Goal: Download file/media: Download file/media

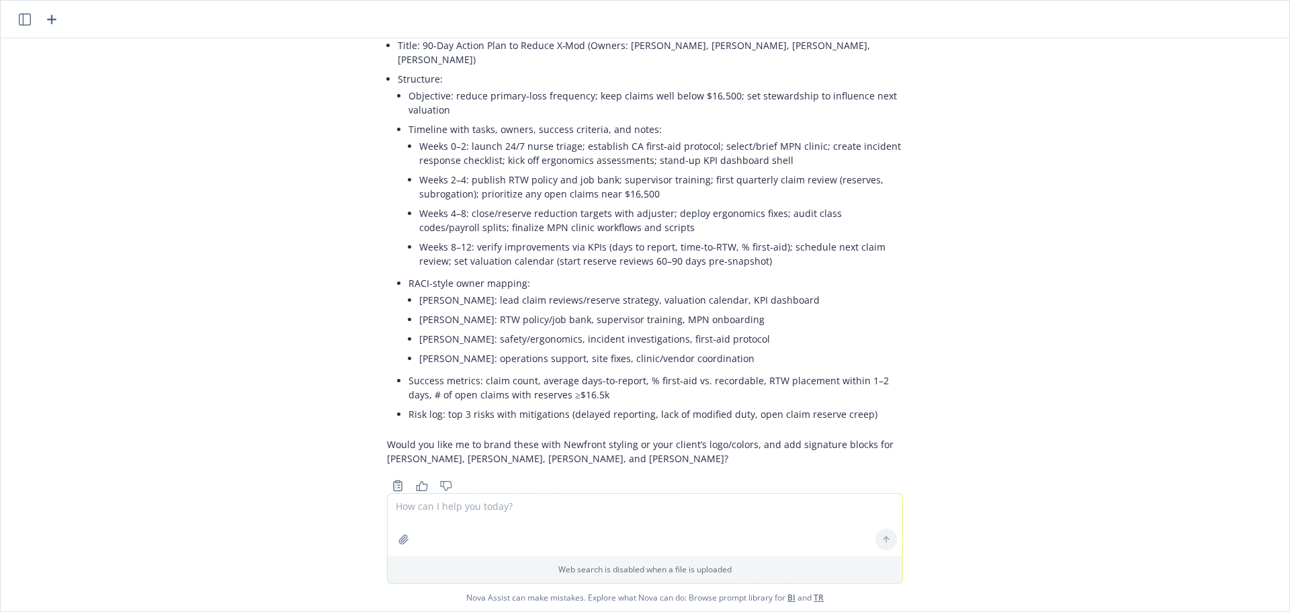
scroll to position [2462, 0]
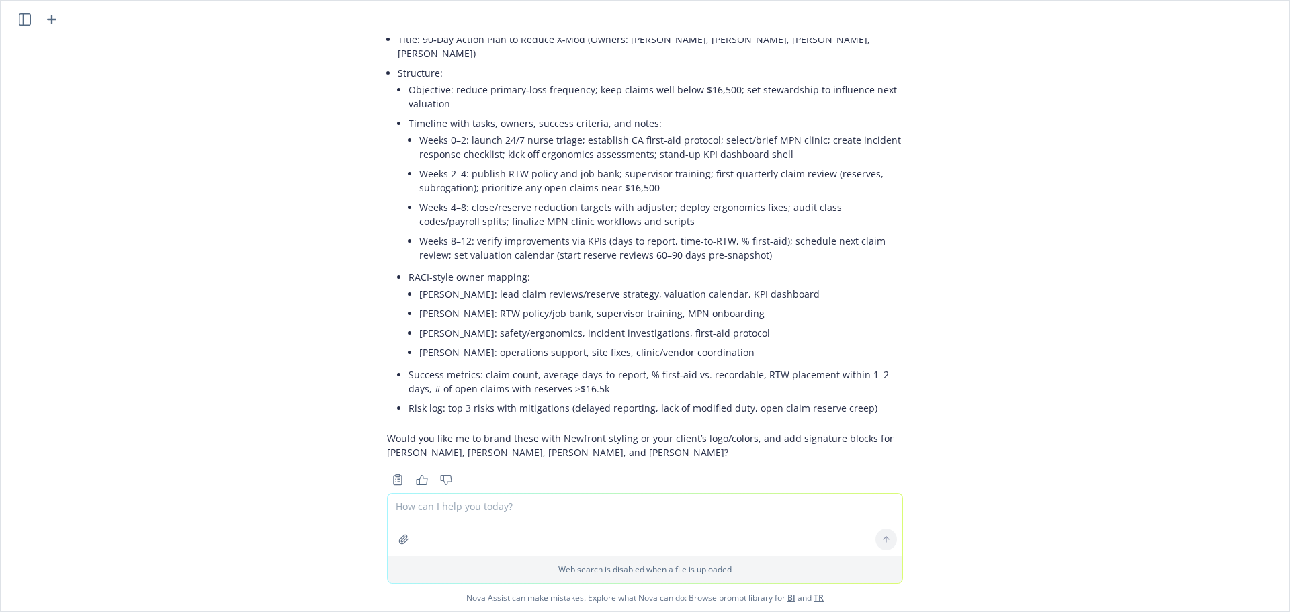
drag, startPoint x: 460, startPoint y: 181, endPoint x: -626, endPoint y: 489, distance: 1128.8
click at [0, 489] on html "How can I help you [DATE]? I'm Nova Assist, your AI assistant at Newfront. Ask …" at bounding box center [645, 306] width 1290 height 612
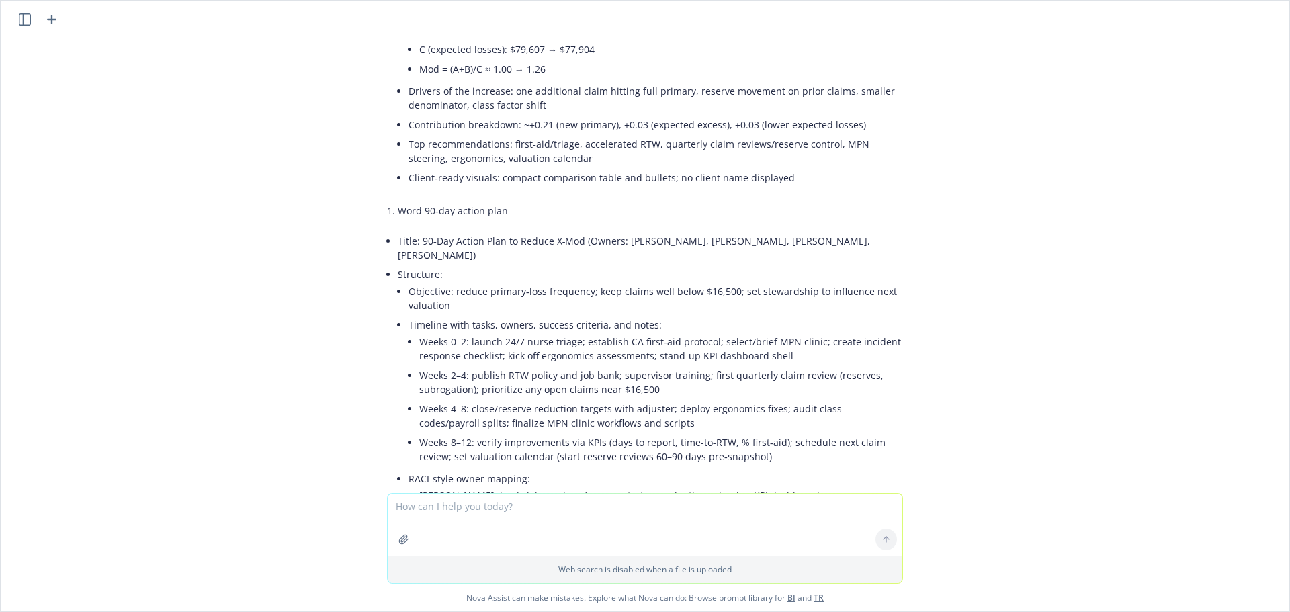
scroll to position [2059, 0]
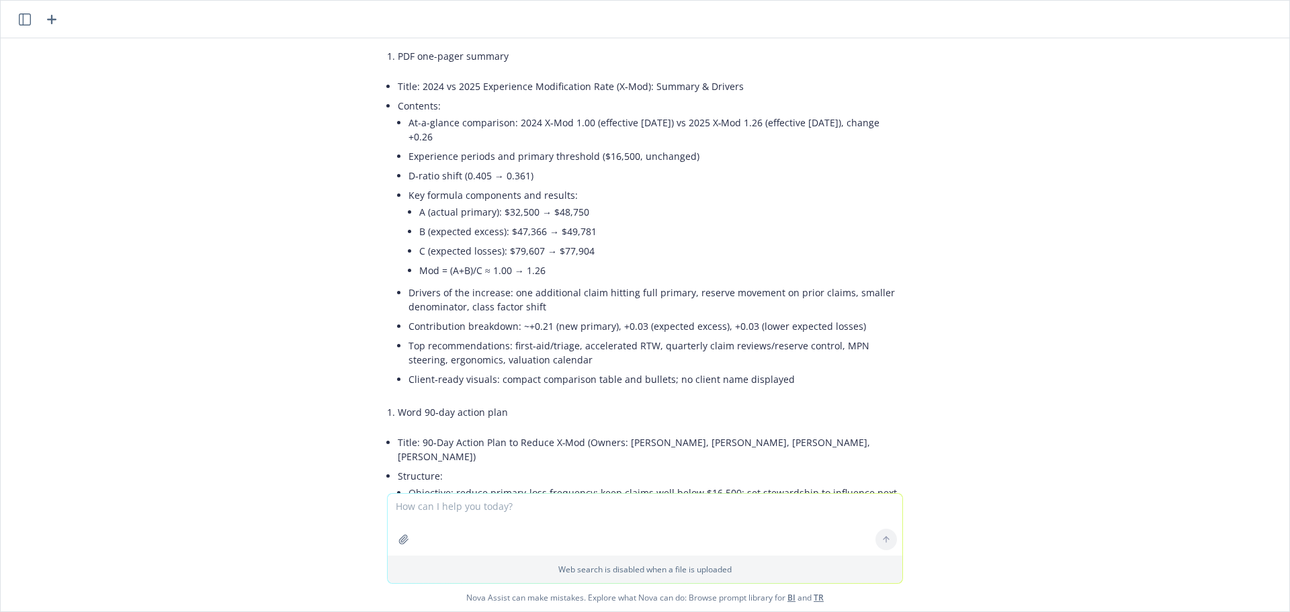
click at [1198, 58] on div "pdf Yelp 2025 WCIRB Xmod at 126% v08.15.25.pdf pdf Yelp 2024 WCIRB at 100% Fina…" at bounding box center [645, 265] width 1289 height 455
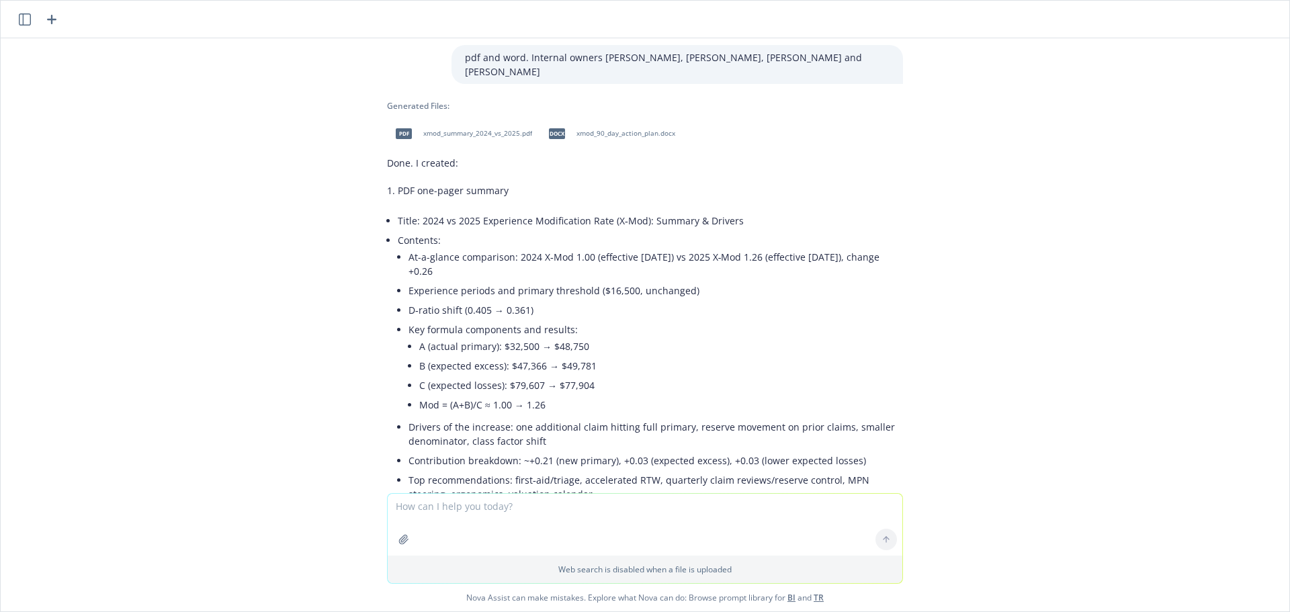
click at [466, 117] on div "pdf xmod_summary_2024_vs_2025.pdf" at bounding box center [461, 134] width 148 height 34
